Goal: Information Seeking & Learning: Check status

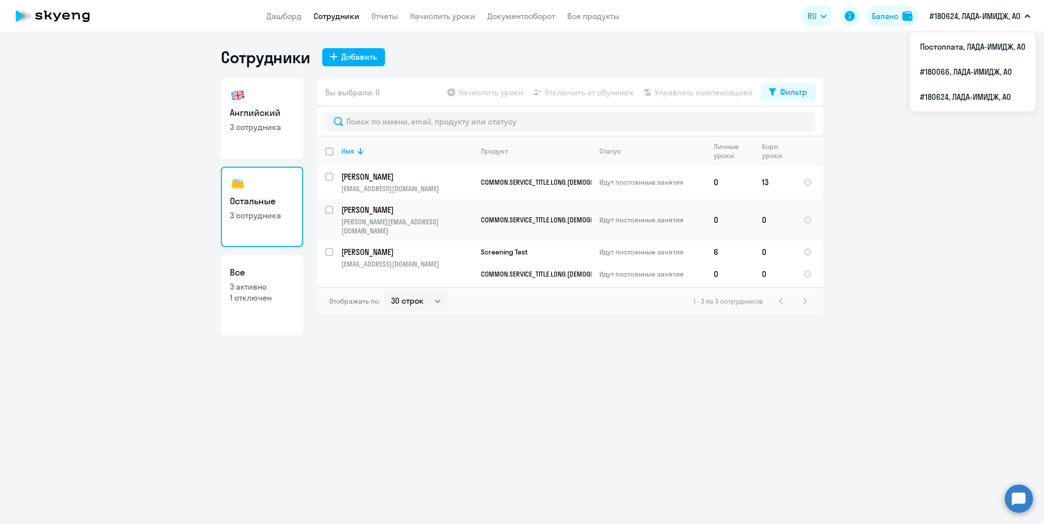
select select "30"
click at [988, 49] on li "Постоплата, ЛАДА-ИМИДЖ, АО" at bounding box center [972, 46] width 125 height 25
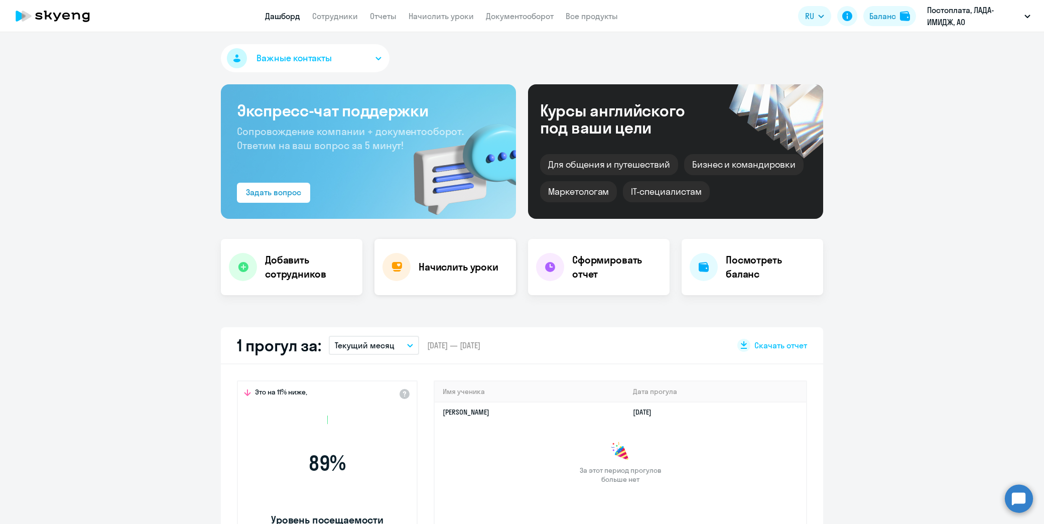
select select "30"
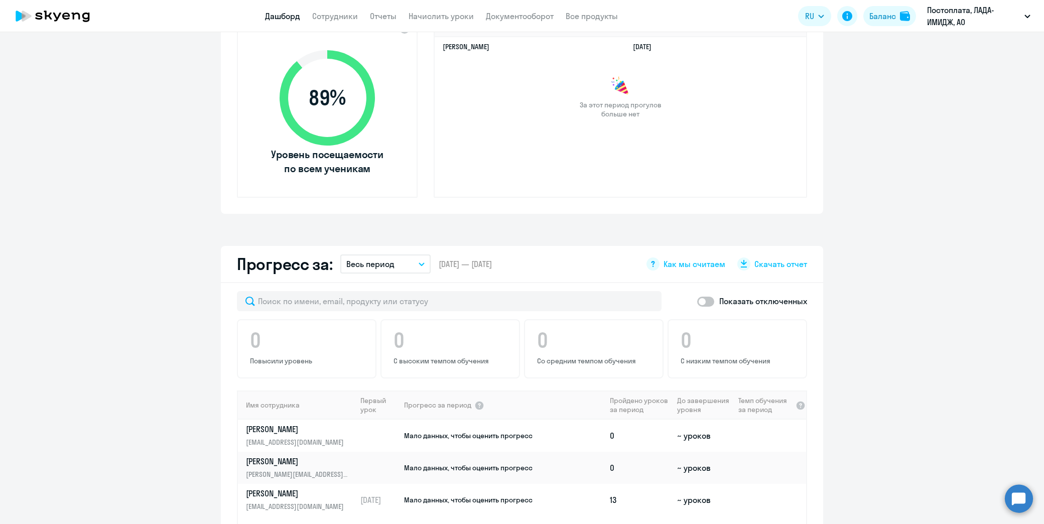
scroll to position [446, 0]
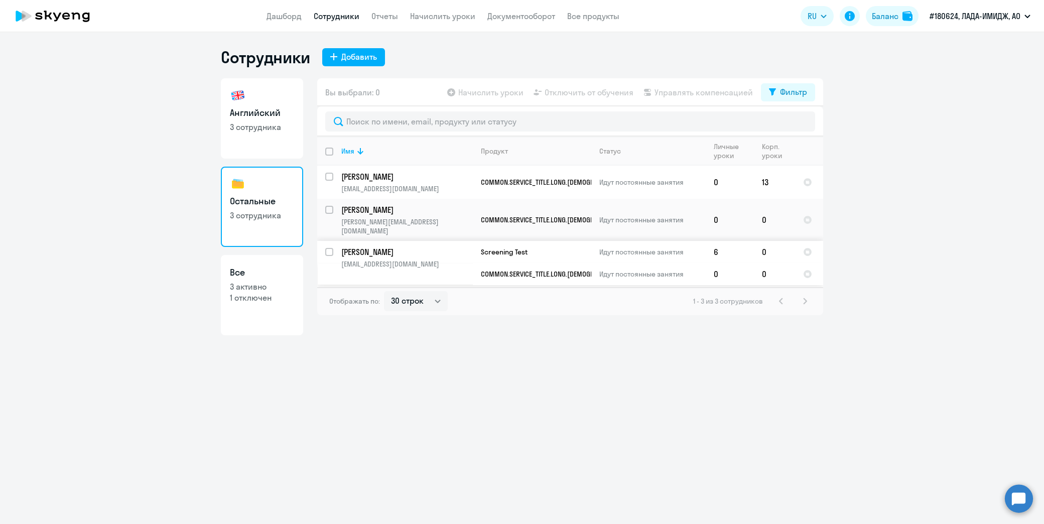
select select "30"
click at [268, 228] on link "Остальные 3 сотрудника" at bounding box center [262, 207] width 82 height 80
click at [959, 74] on li "#180066, ЛАДА-ИМИДЖ, АО" at bounding box center [972, 71] width 125 height 25
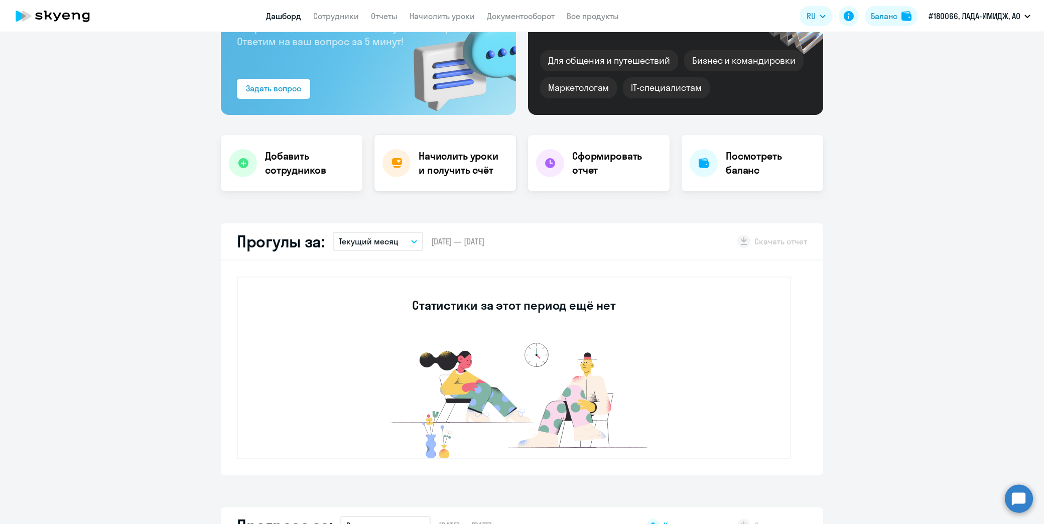
select select "30"
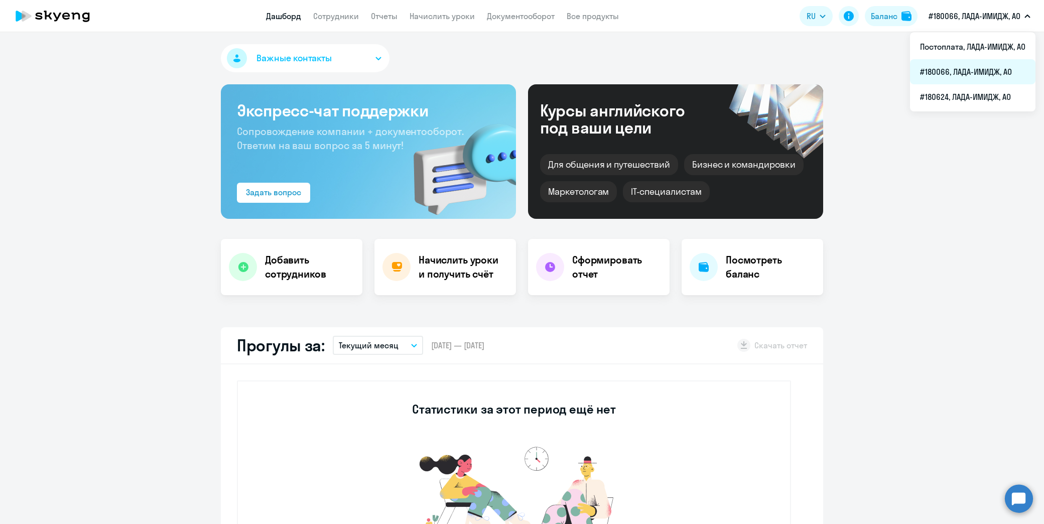
click at [961, 72] on li "#180066, ЛАДА-ИМИДЖ, АО" at bounding box center [972, 71] width 125 height 25
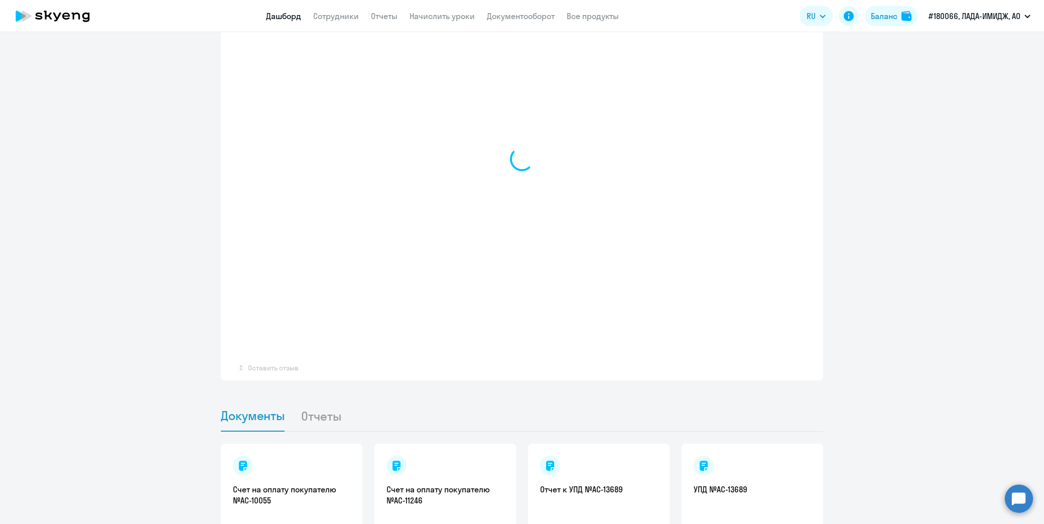
select select "30"
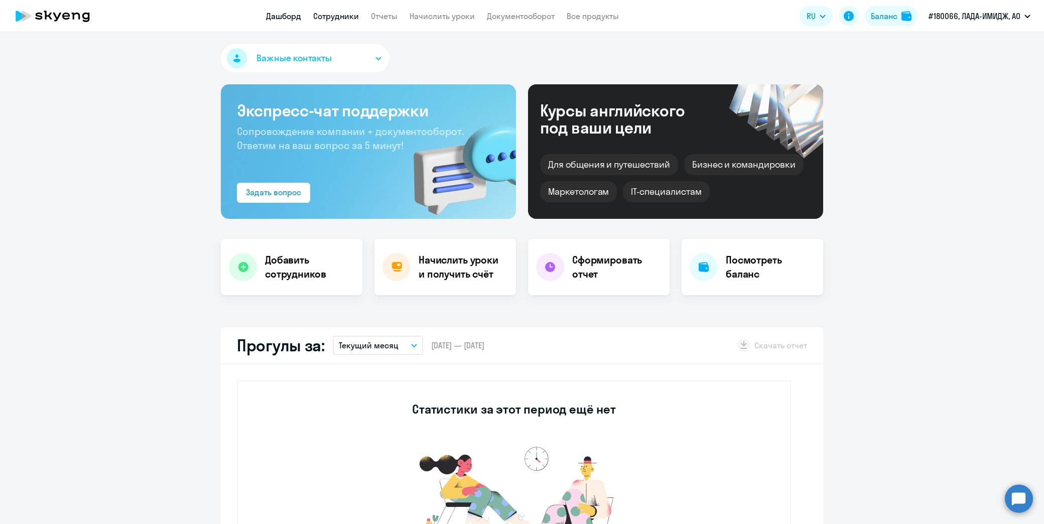
click at [346, 18] on link "Сотрудники" at bounding box center [336, 16] width 46 height 10
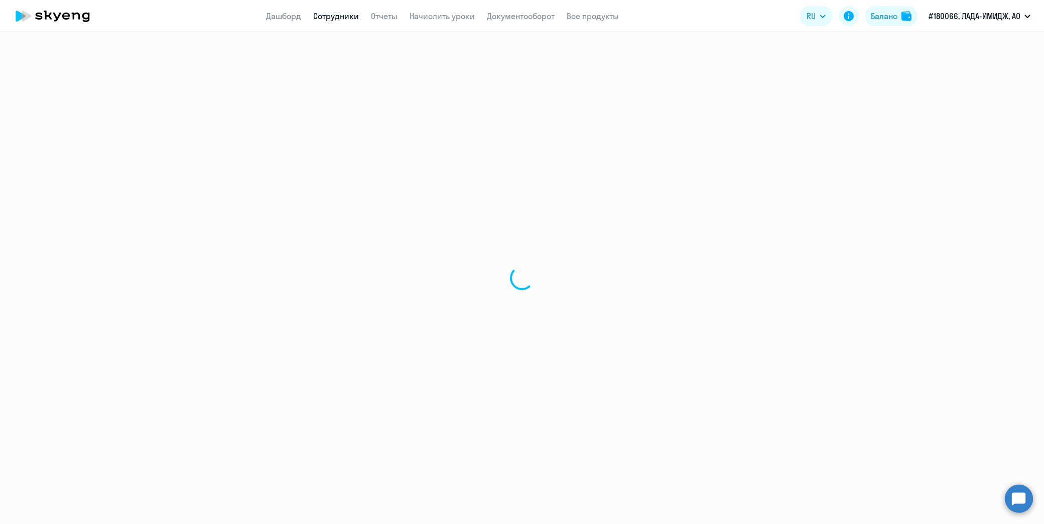
select select "30"
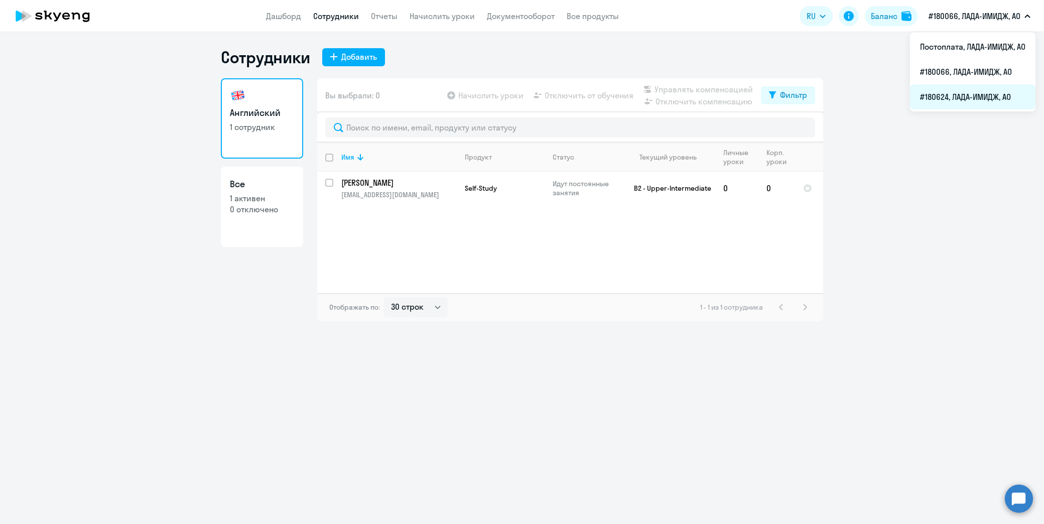
click at [943, 97] on li "#180624, ЛАДА-ИМИДЖ, АО" at bounding box center [972, 96] width 125 height 25
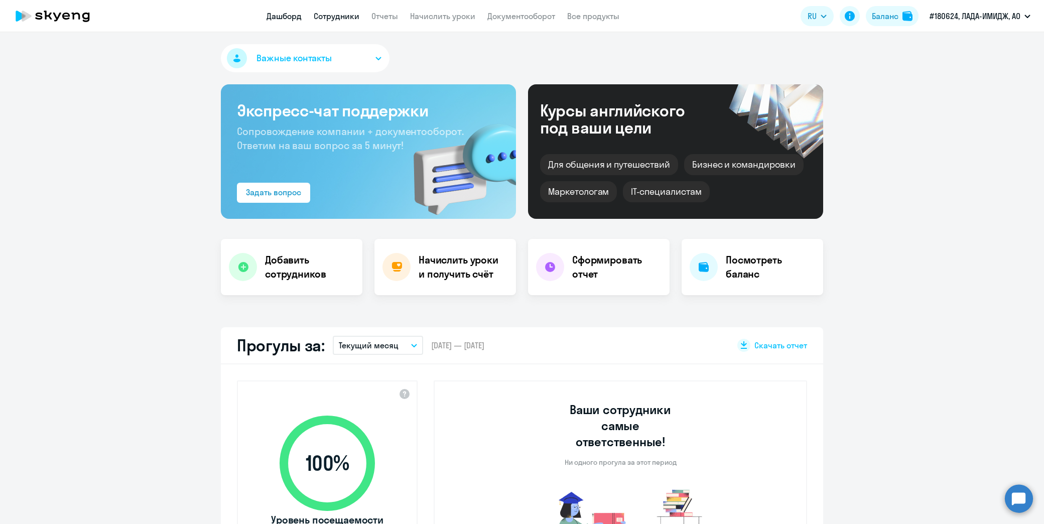
click at [344, 14] on link "Сотрудники" at bounding box center [337, 16] width 46 height 10
select select "30"
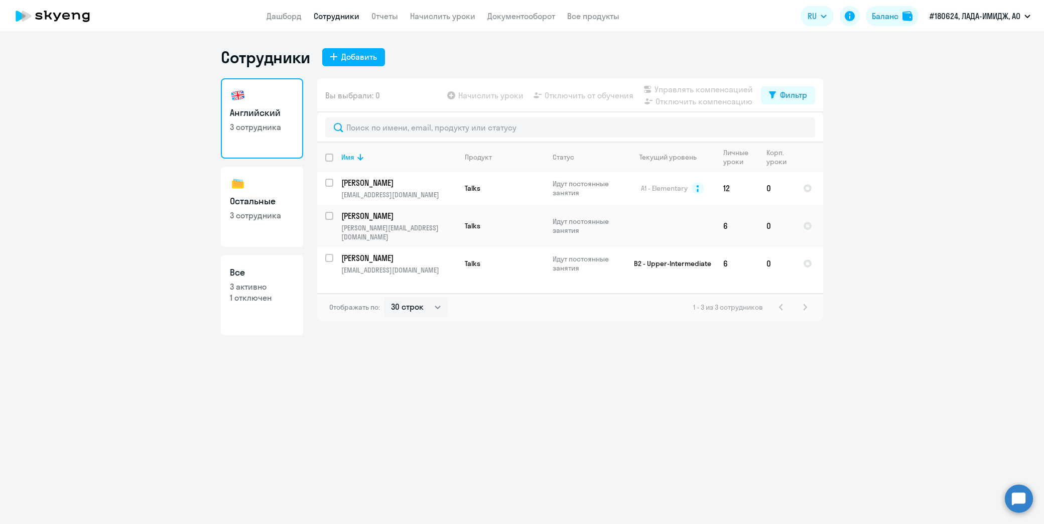
click at [256, 208] on link "Остальные 3 сотрудника" at bounding box center [262, 207] width 82 height 80
select select "30"
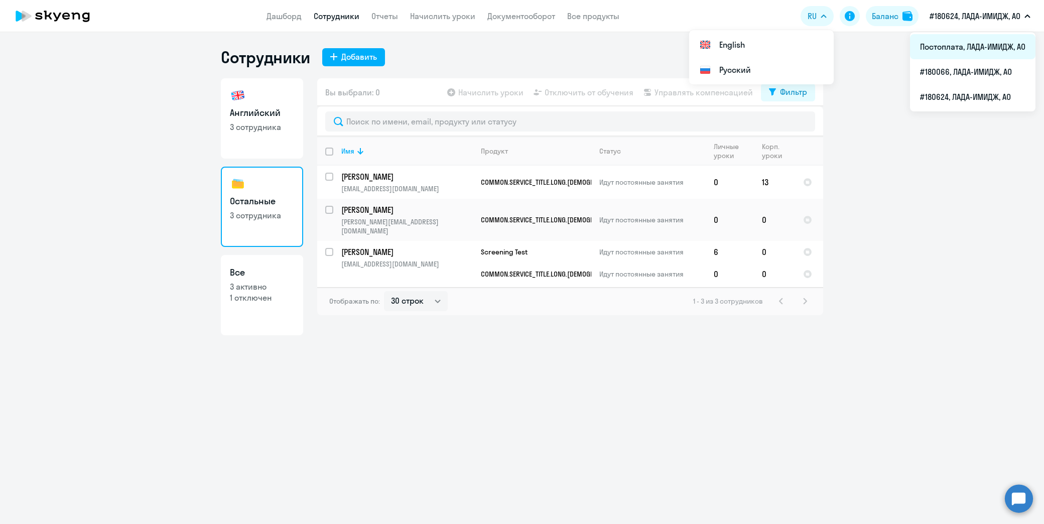
click at [972, 39] on li "Постоплата, ЛАДА-ИМИДЖ, АО" at bounding box center [972, 46] width 125 height 25
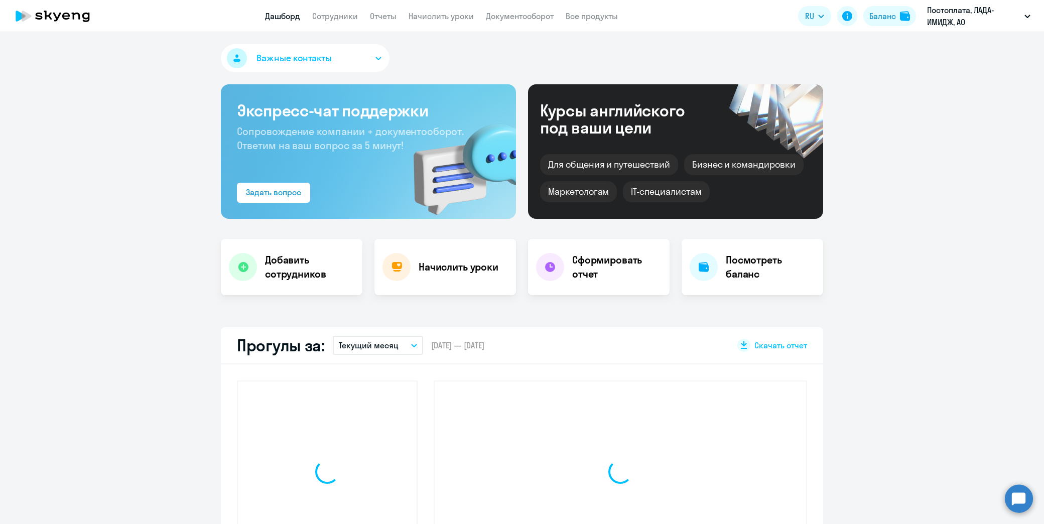
select select "30"
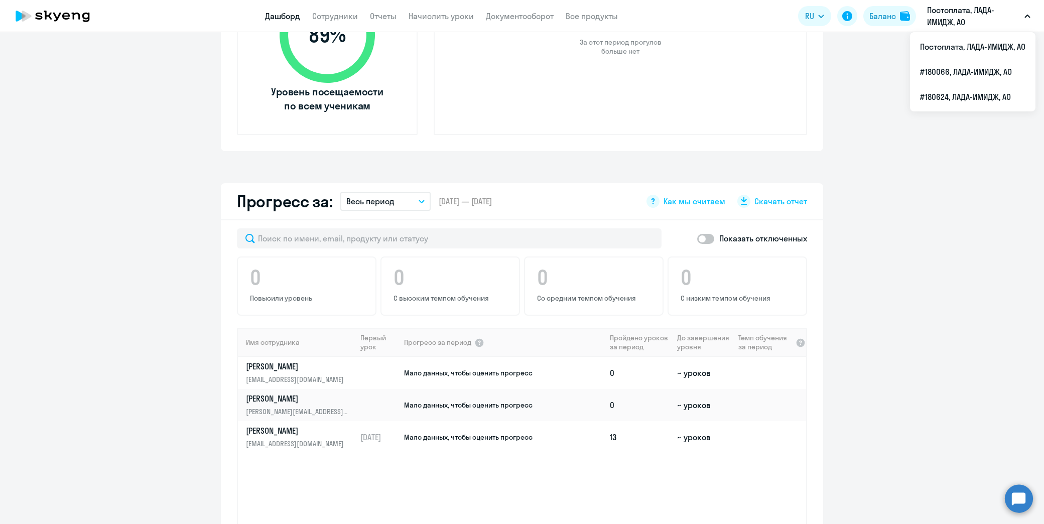
scroll to position [446, 0]
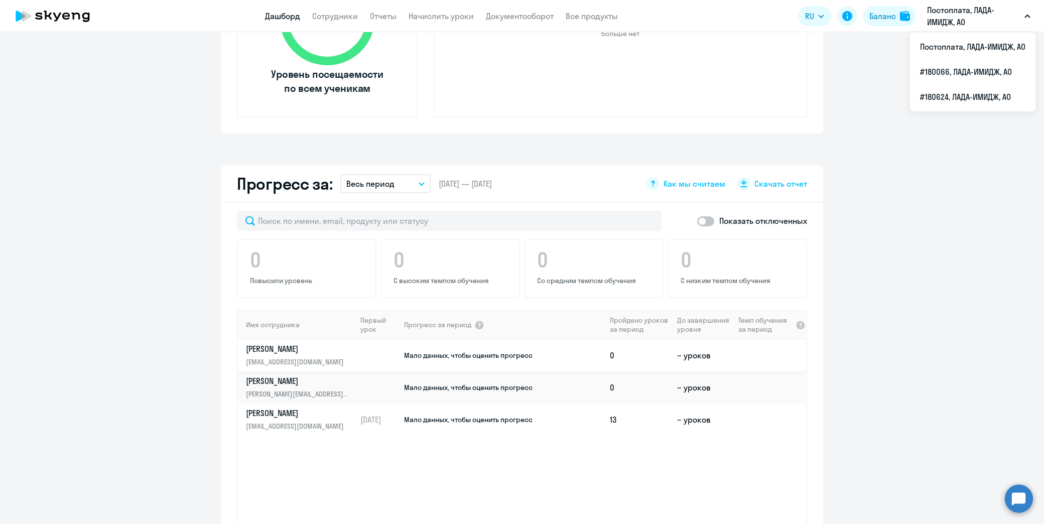
click at [335, 352] on link "БАГАУТДИНОВА Лилия Мавлетгараевна liliya.bagautdinova@vaz.ru" at bounding box center [301, 355] width 110 height 24
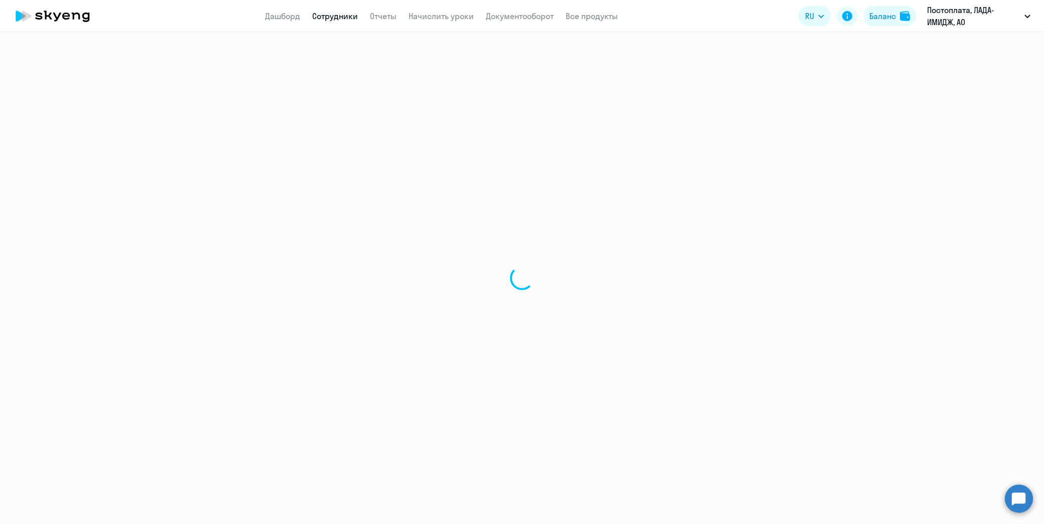
select select "english"
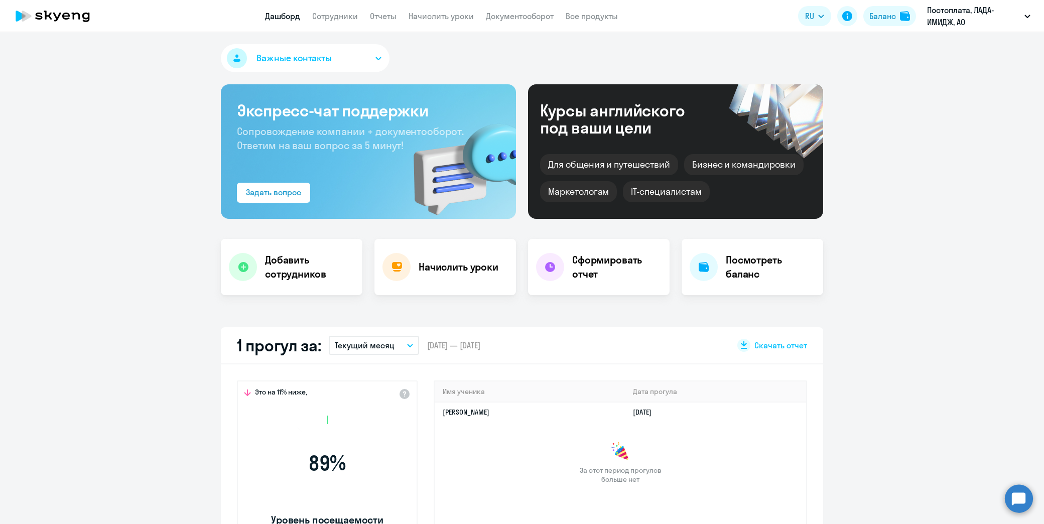
select select "30"
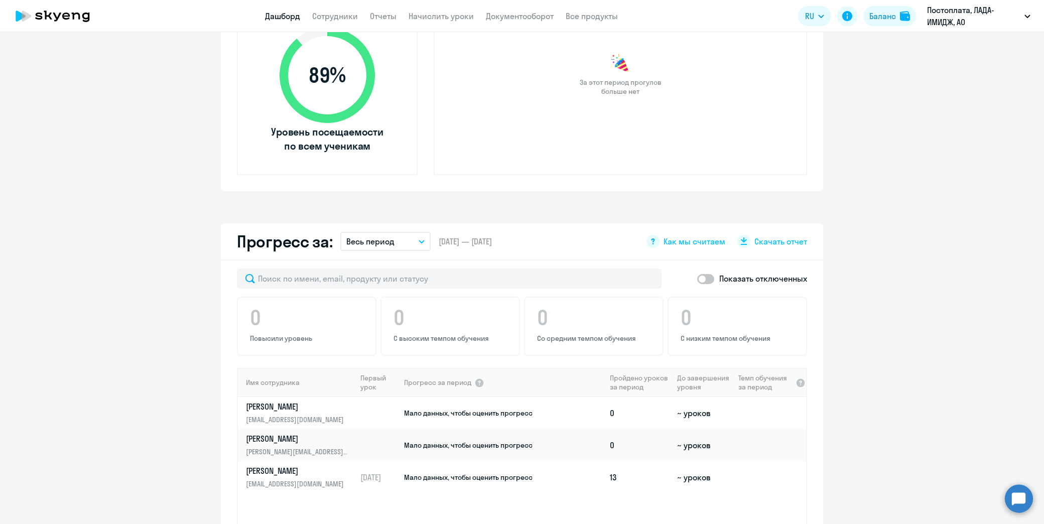
scroll to position [390, 0]
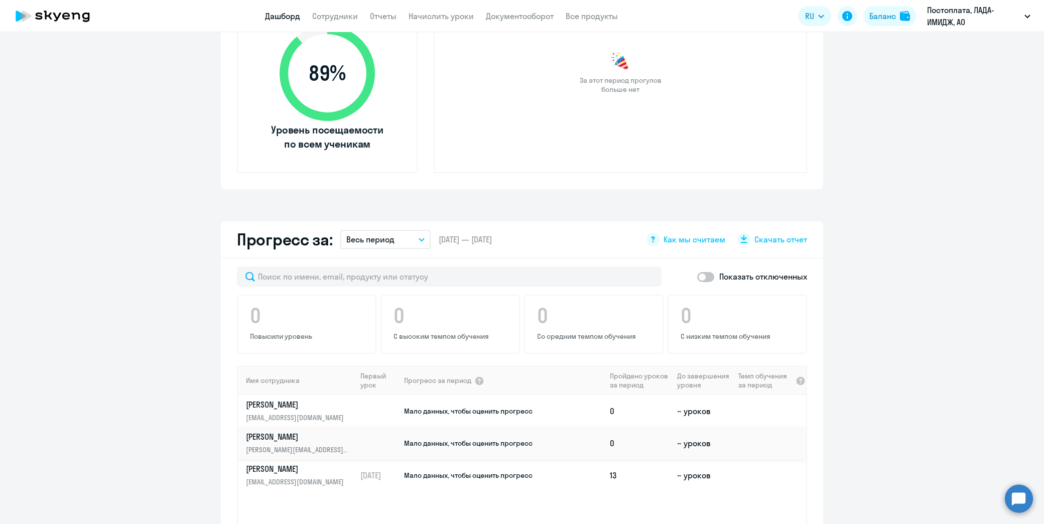
click at [317, 431] on p "[PERSON_NAME]" at bounding box center [297, 436] width 103 height 11
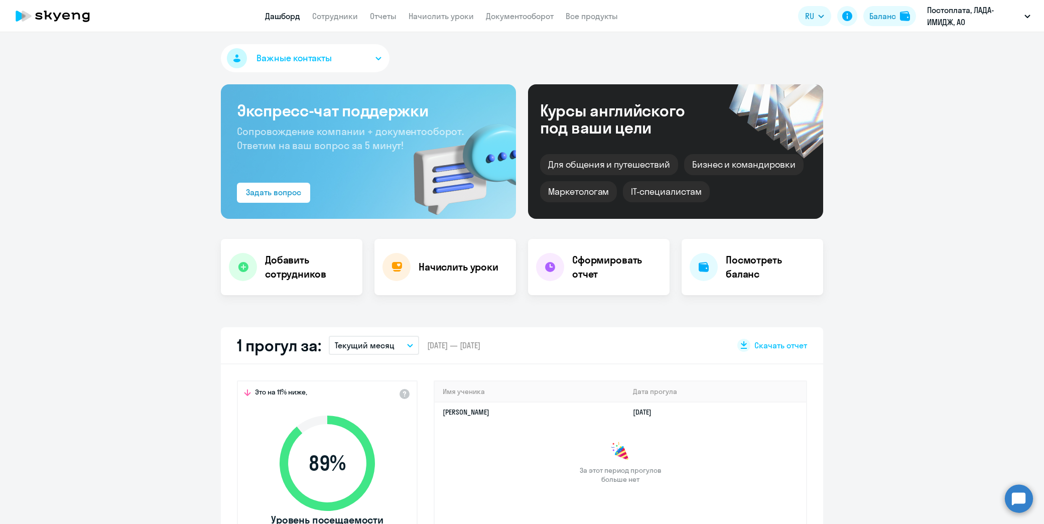
select select "english"
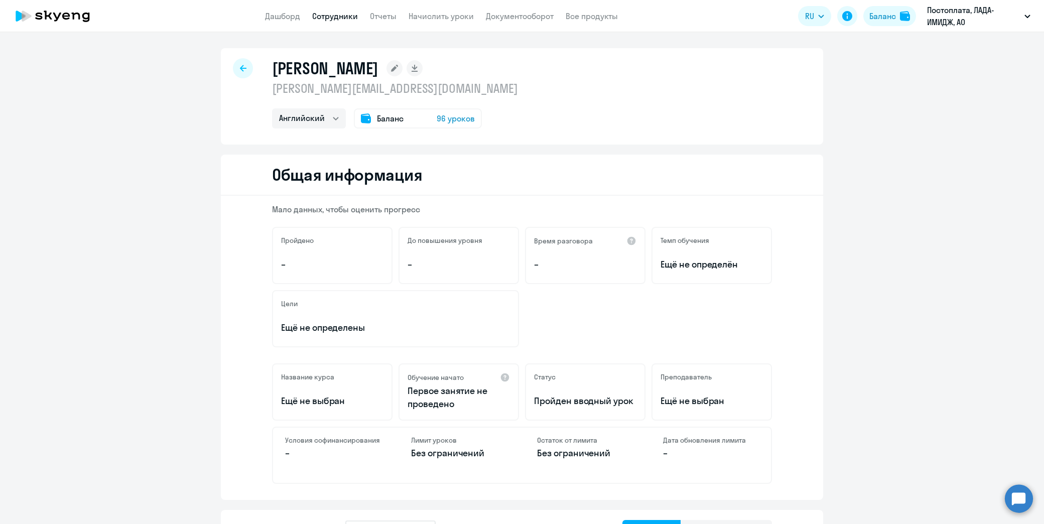
select select "30"
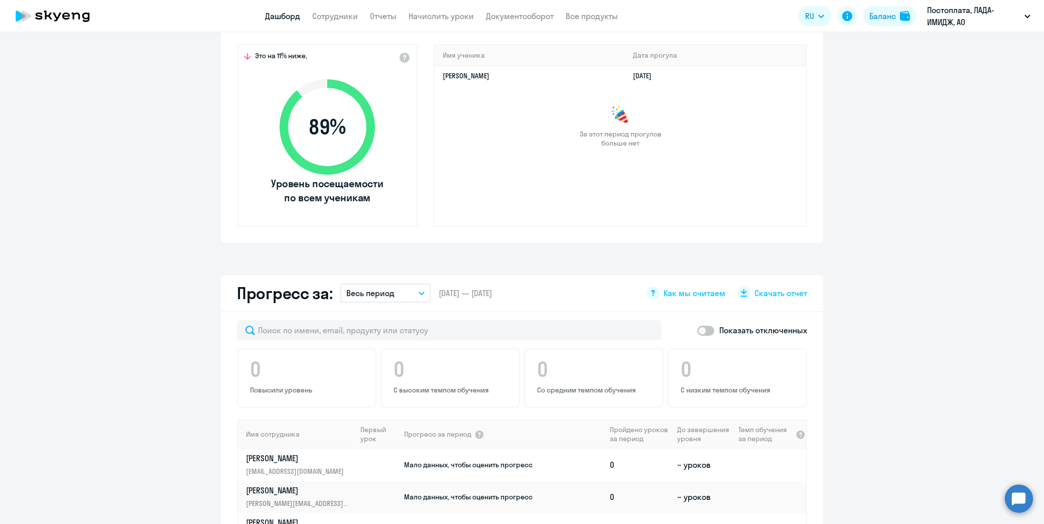
scroll to position [502, 0]
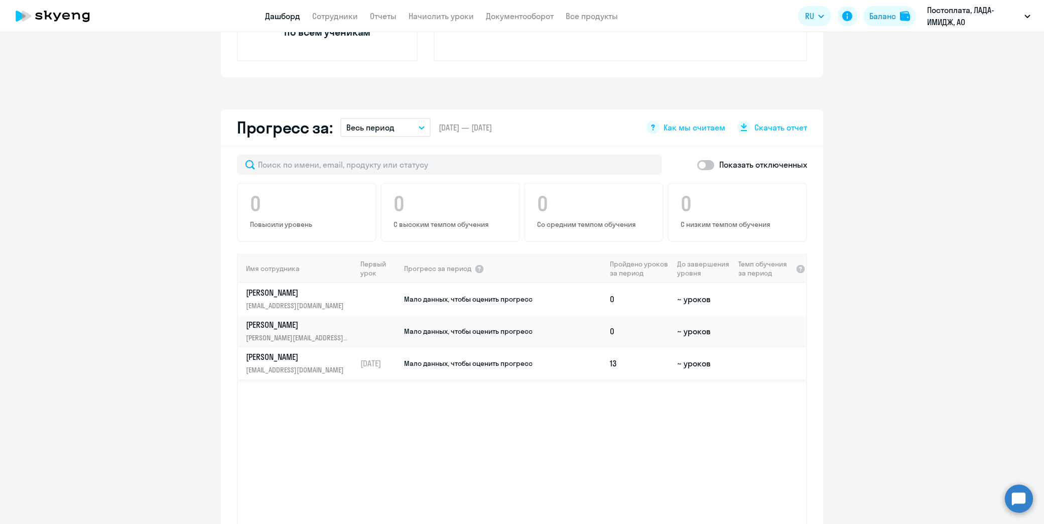
click at [297, 359] on p "[PERSON_NAME]" at bounding box center [297, 356] width 103 height 11
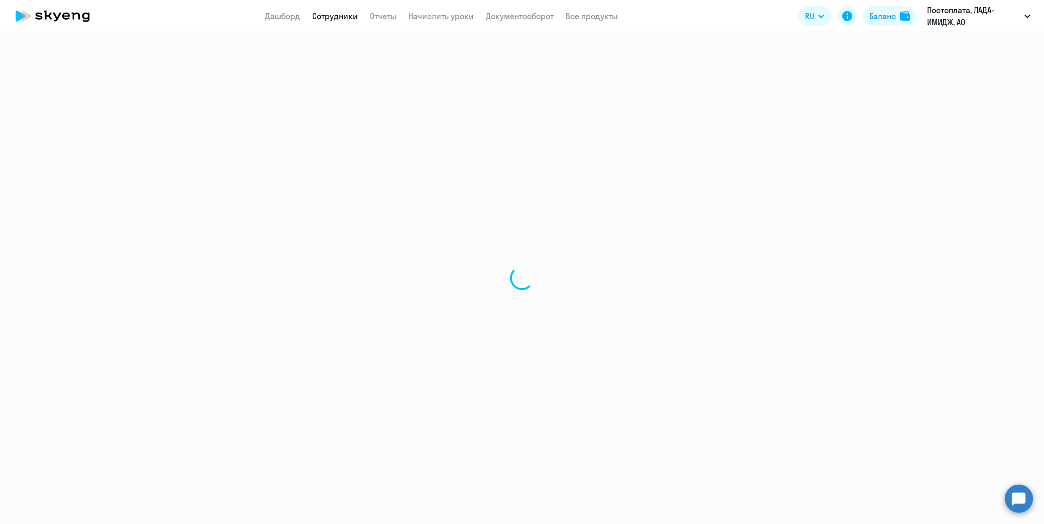
select select "english"
